Goal: Transaction & Acquisition: Purchase product/service

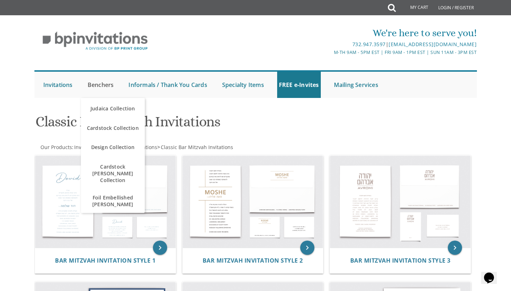
click at [112, 86] on link "Benchers" at bounding box center [101, 85] width 30 height 26
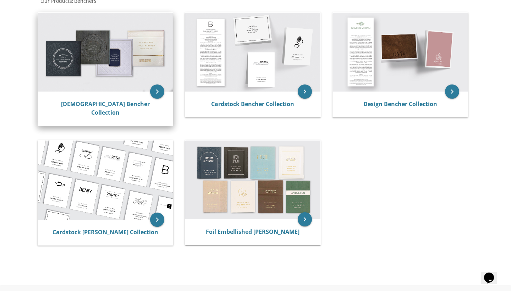
scroll to position [148, 0]
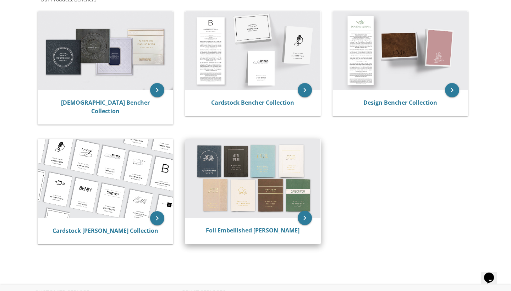
click at [261, 158] on img at bounding box center [252, 178] width 135 height 79
click at [304, 211] on icon "keyboard_arrow_right" at bounding box center [305, 218] width 14 height 14
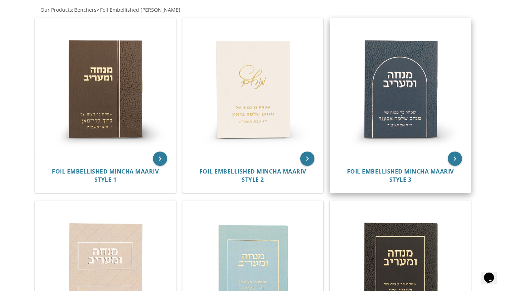
scroll to position [135, 0]
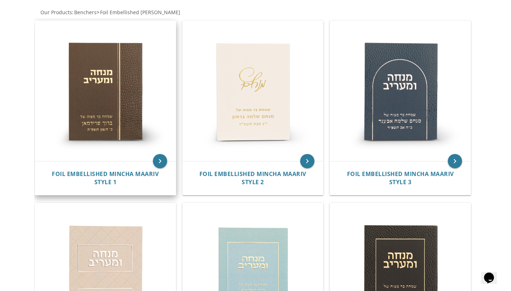
click at [132, 101] on img at bounding box center [105, 91] width 141 height 141
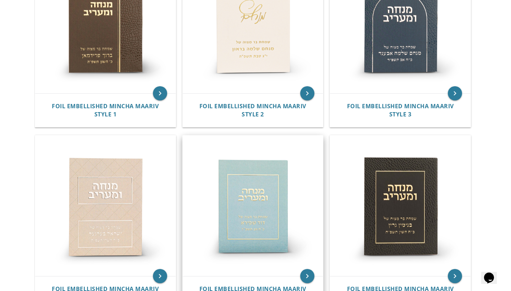
scroll to position [204, 0]
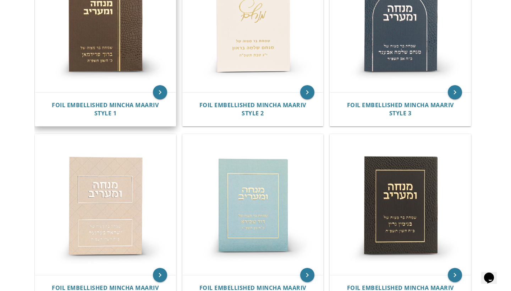
click at [101, 51] on img at bounding box center [105, 22] width 141 height 141
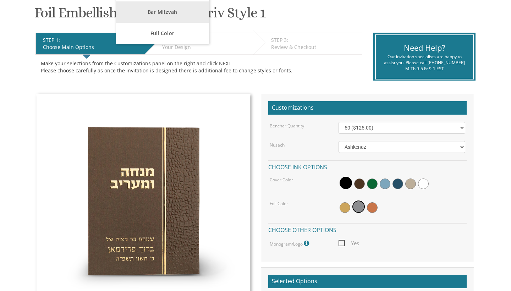
scroll to position [119, 0]
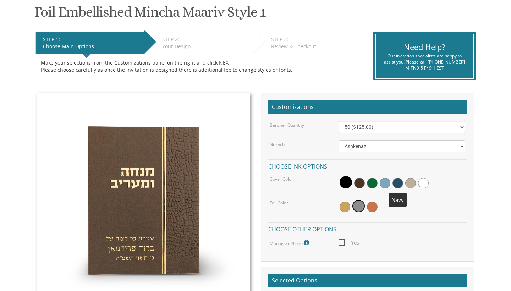
click at [398, 182] on span at bounding box center [398, 183] width 11 height 11
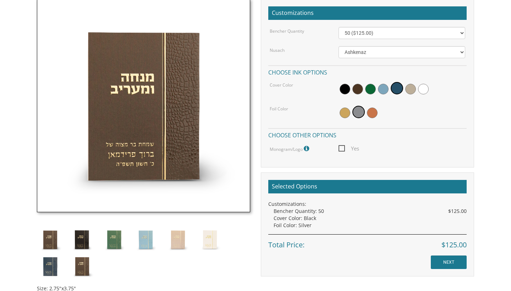
scroll to position [218, 0]
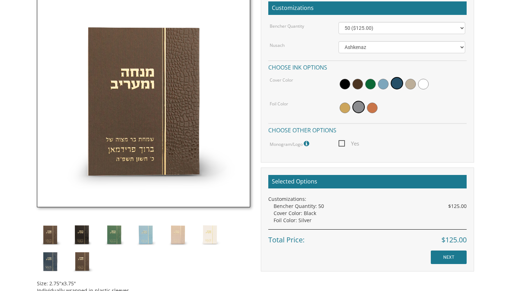
click at [341, 139] on span "Yes" at bounding box center [349, 143] width 21 height 9
click at [341, 141] on input "Yes" at bounding box center [341, 143] width 5 height 5
checkbox input "true"
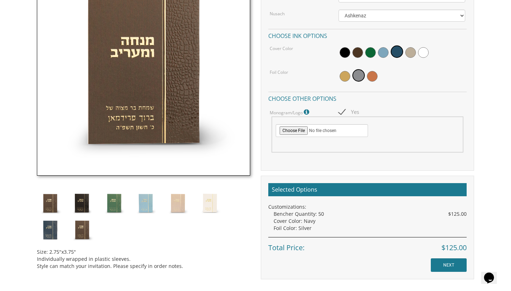
scroll to position [249, 0]
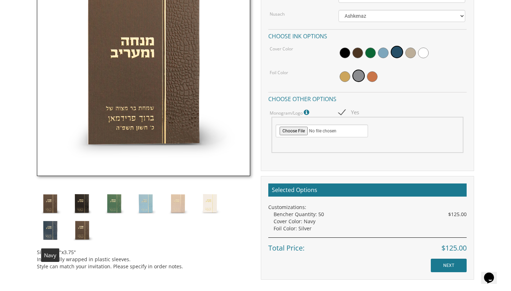
click at [52, 230] on img at bounding box center [50, 230] width 27 height 27
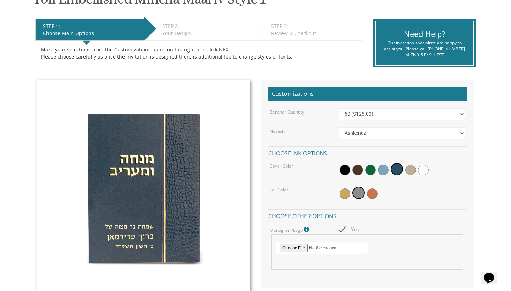
scroll to position [131, 0]
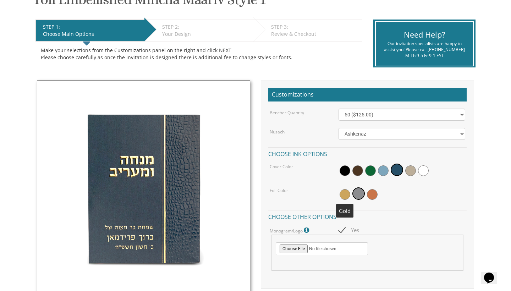
click at [346, 199] on span at bounding box center [345, 194] width 11 height 11
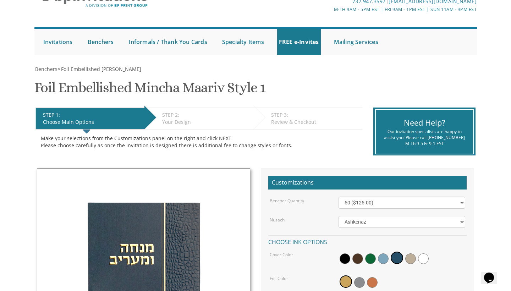
scroll to position [22, 0]
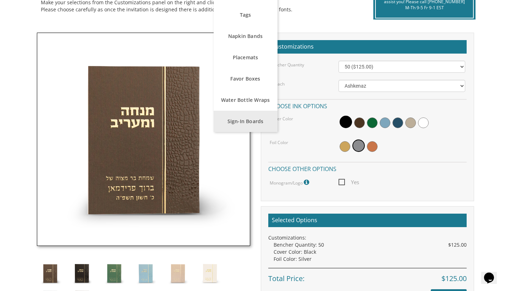
scroll to position [187, 0]
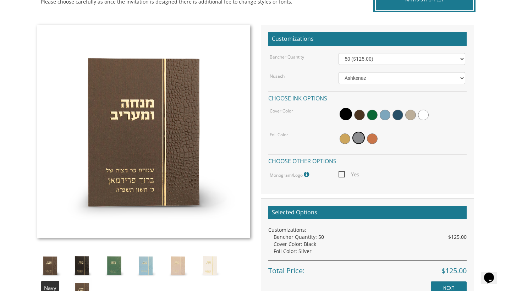
click at [54, 285] on img at bounding box center [50, 292] width 27 height 27
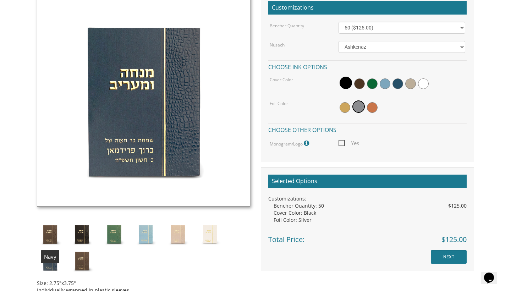
scroll to position [219, 0]
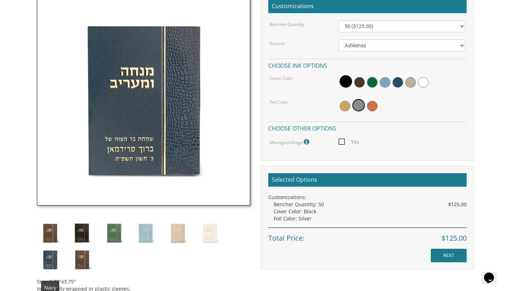
click at [51, 264] on img at bounding box center [50, 259] width 27 height 27
click at [49, 258] on img at bounding box center [50, 259] width 27 height 27
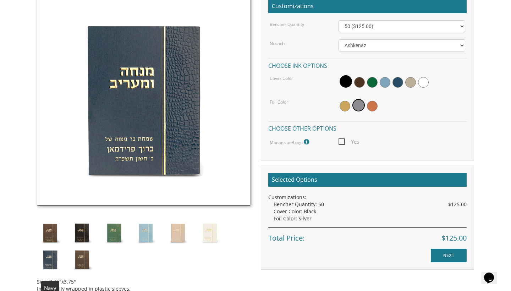
click at [48, 261] on img at bounding box center [50, 259] width 27 height 27
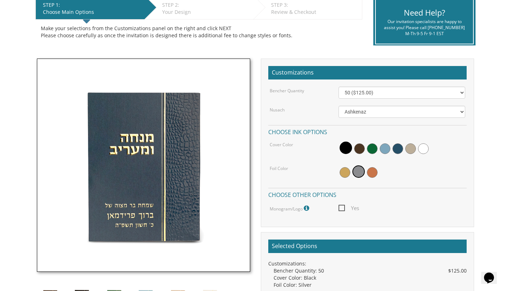
scroll to position [153, 0]
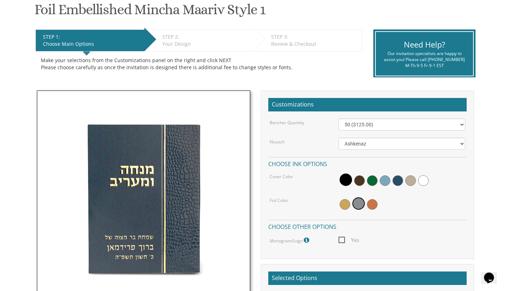
scroll to position [114, 0]
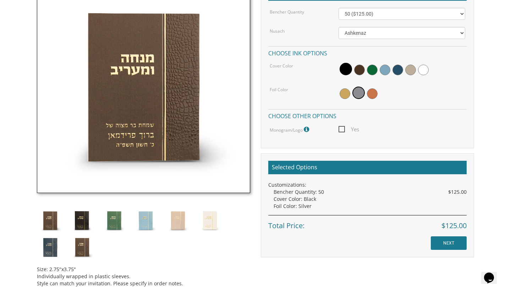
scroll to position [245, 0]
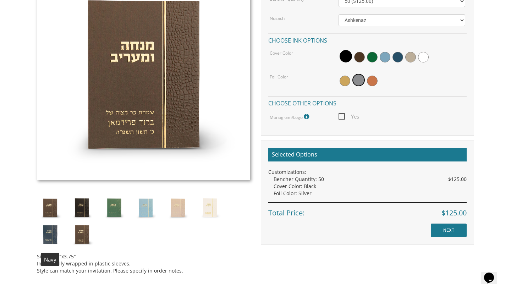
click at [54, 232] on img at bounding box center [50, 234] width 27 height 27
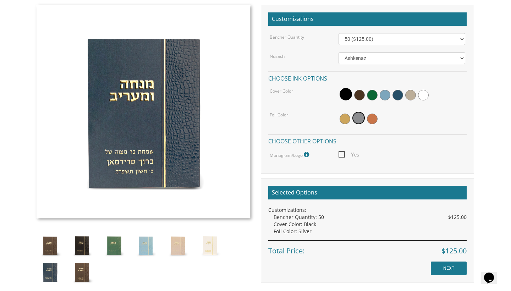
scroll to position [206, 0]
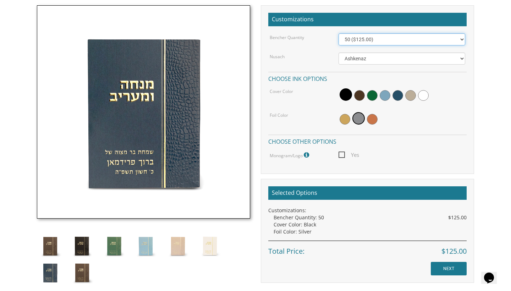
select select "150"
click at [347, 121] on span at bounding box center [345, 119] width 11 height 11
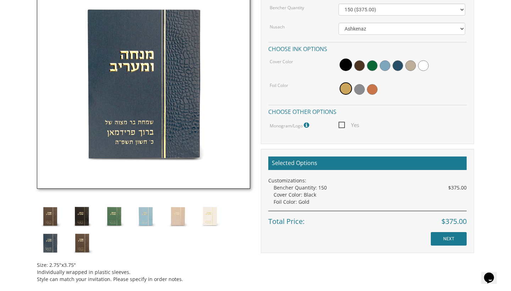
scroll to position [238, 0]
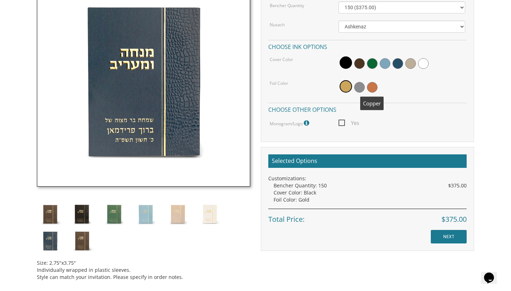
click at [373, 89] on span at bounding box center [372, 87] width 11 height 11
click at [344, 90] on span at bounding box center [345, 87] width 11 height 11
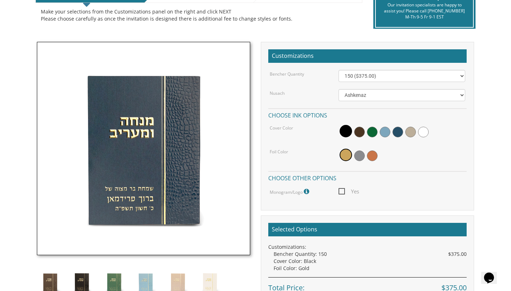
scroll to position [170, 0]
